Goal: Task Accomplishment & Management: Use online tool/utility

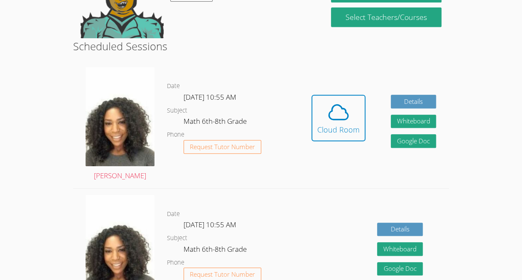
scroll to position [184, 0]
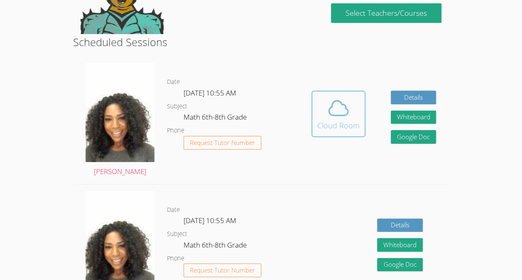
click at [335, 121] on div "Cloud Room" at bounding box center [338, 126] width 42 height 12
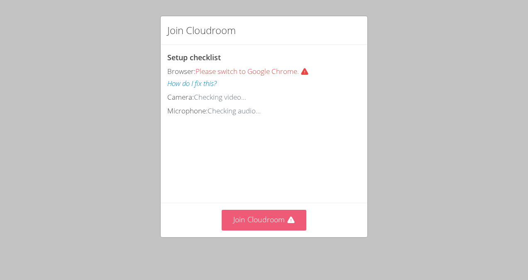
click at [265, 220] on button "Join Cloudroom" at bounding box center [264, 220] width 85 height 20
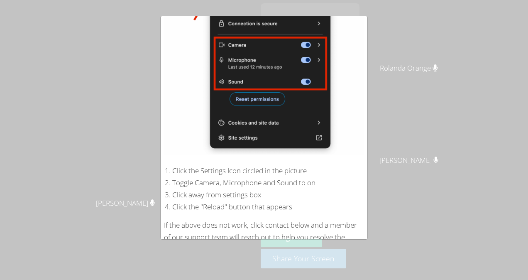
scroll to position [145, 0]
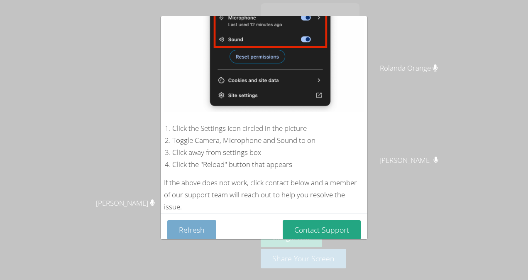
click at [193, 223] on button "Refresh" at bounding box center [191, 230] width 49 height 20
